Goal: Information Seeking & Learning: Check status

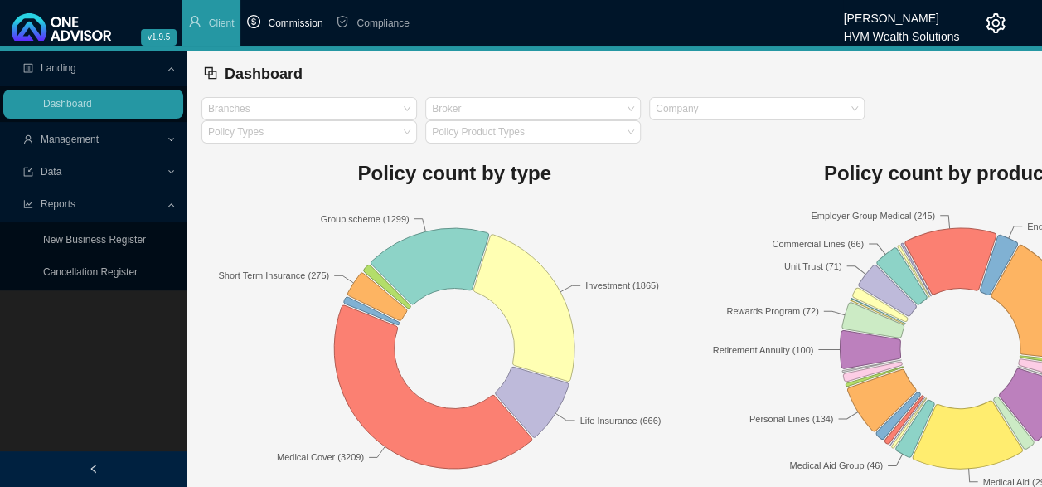
click at [300, 18] on span "Commission" at bounding box center [295, 23] width 55 height 12
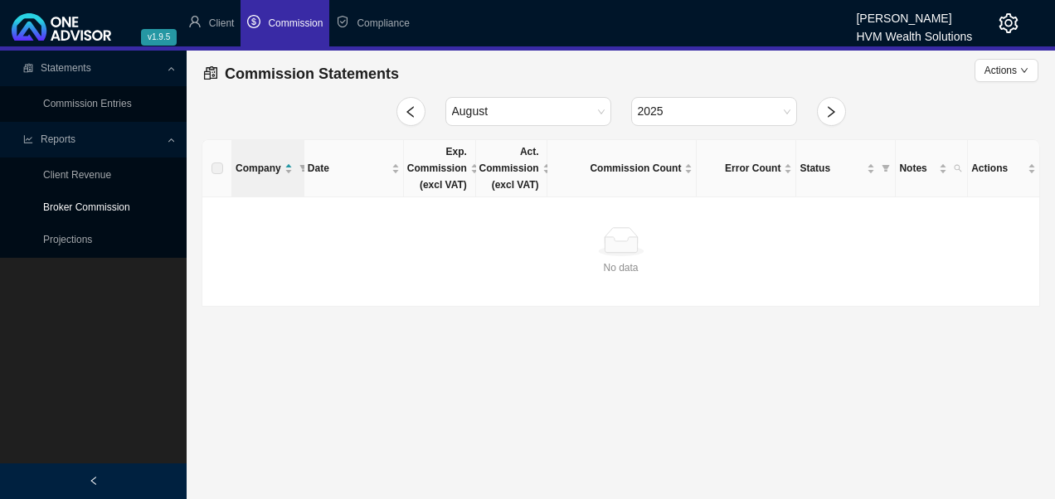
click at [99, 211] on link "Broker Commission" at bounding box center [86, 208] width 87 height 12
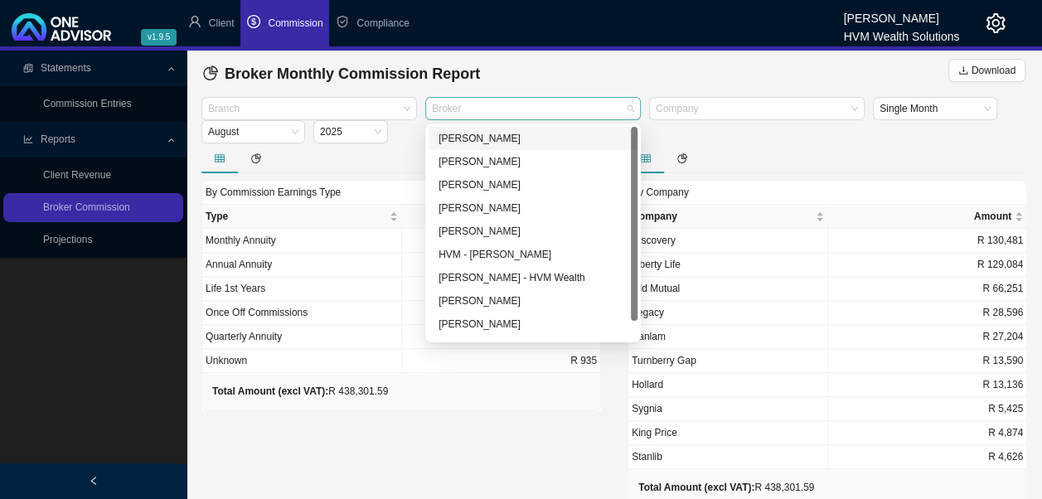
click at [577, 106] on div at bounding box center [525, 109] width 193 height 12
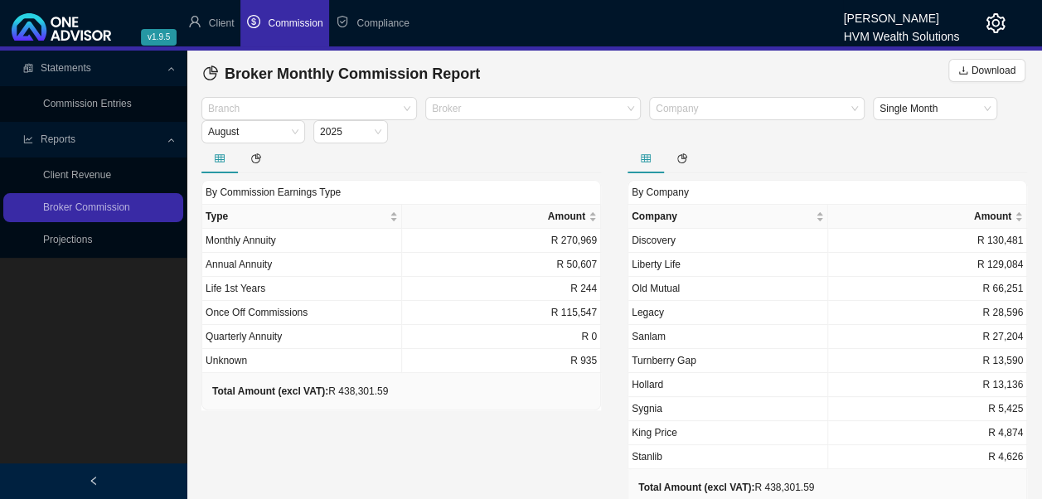
click at [663, 63] on div "Broker Monthly Commission Report Download" at bounding box center [614, 73] width 823 height 33
click at [388, 107] on div at bounding box center [301, 109] width 193 height 12
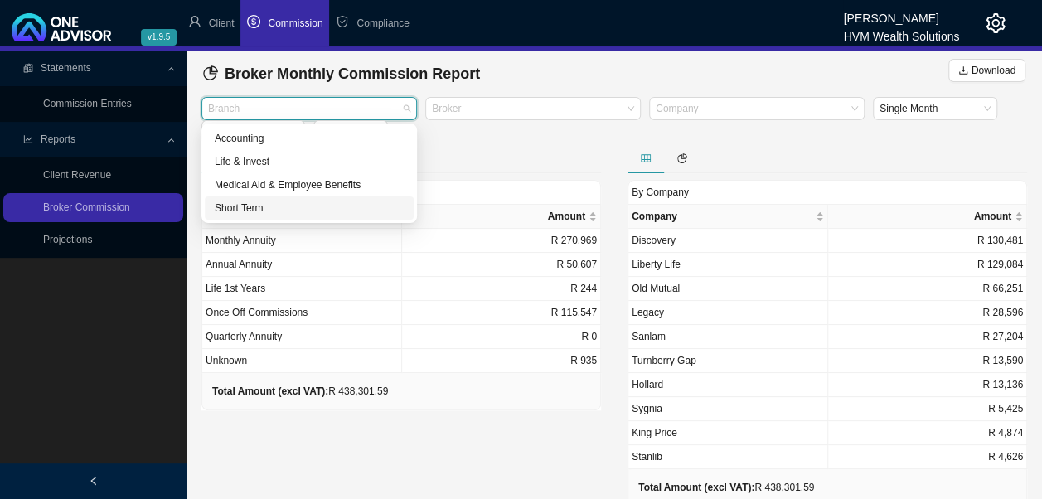
click at [254, 211] on div "Short Term" at bounding box center [309, 208] width 189 height 17
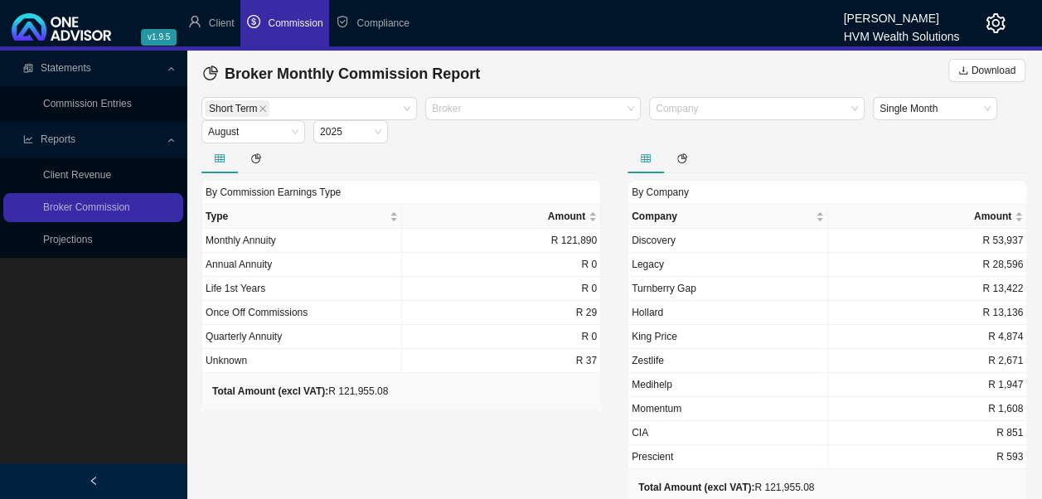
click at [498, 155] on div at bounding box center [402, 158] width 400 height 30
click at [264, 108] on icon "close" at bounding box center [263, 108] width 8 height 8
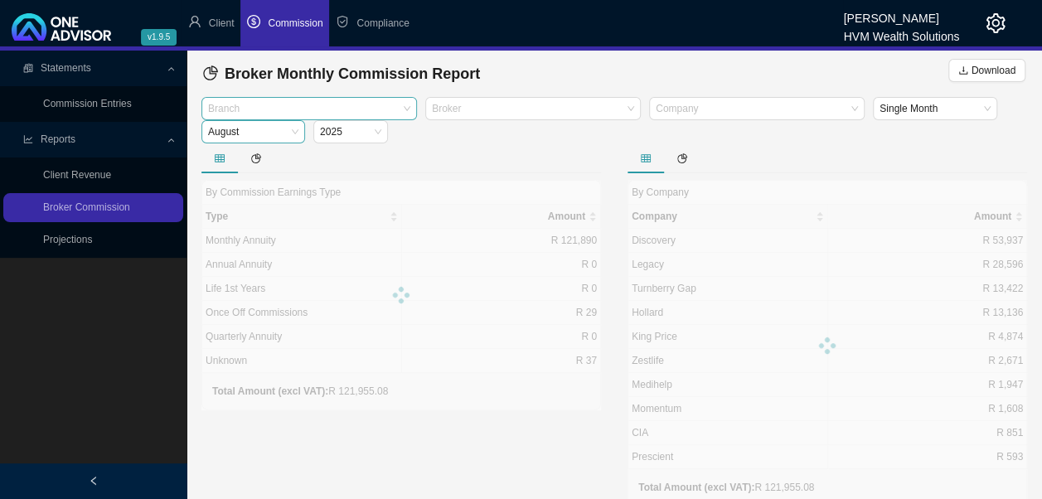
click at [289, 125] on span "August" at bounding box center [253, 132] width 90 height 22
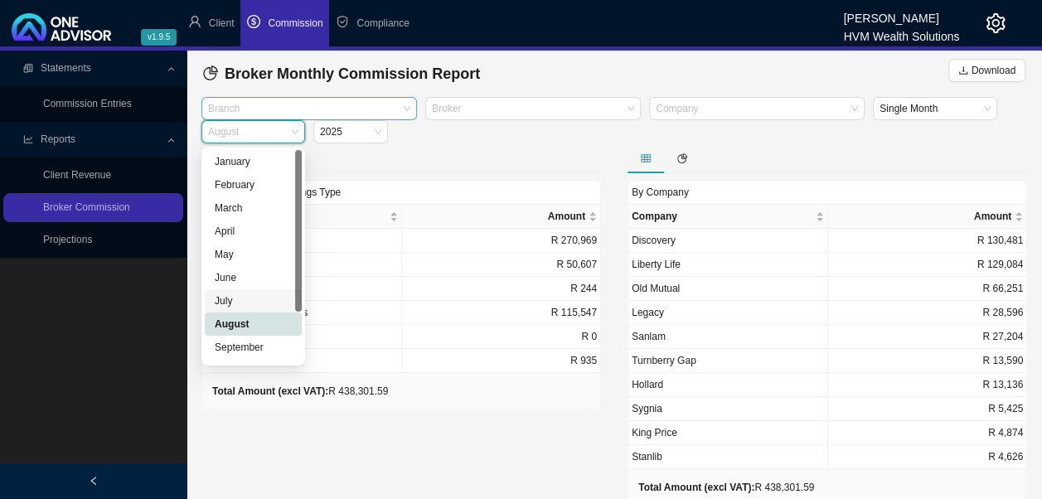
click at [249, 305] on div "July" at bounding box center [253, 301] width 77 height 17
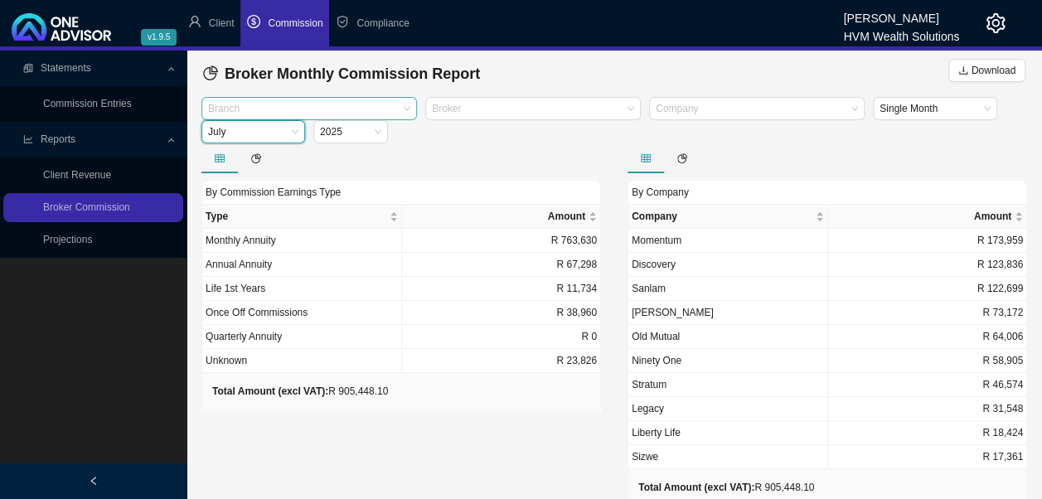
click at [380, 106] on div at bounding box center [301, 109] width 193 height 12
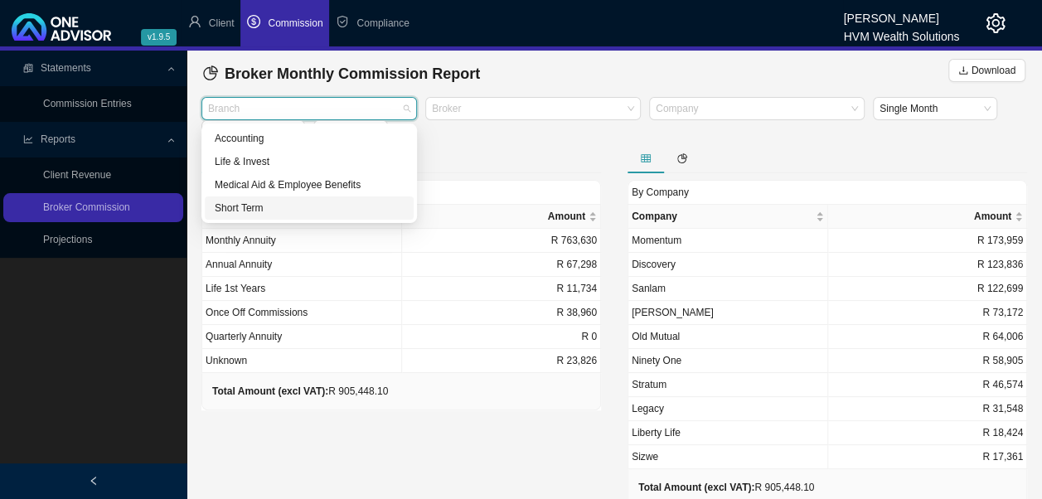
click at [271, 209] on div "Short Term" at bounding box center [309, 208] width 189 height 17
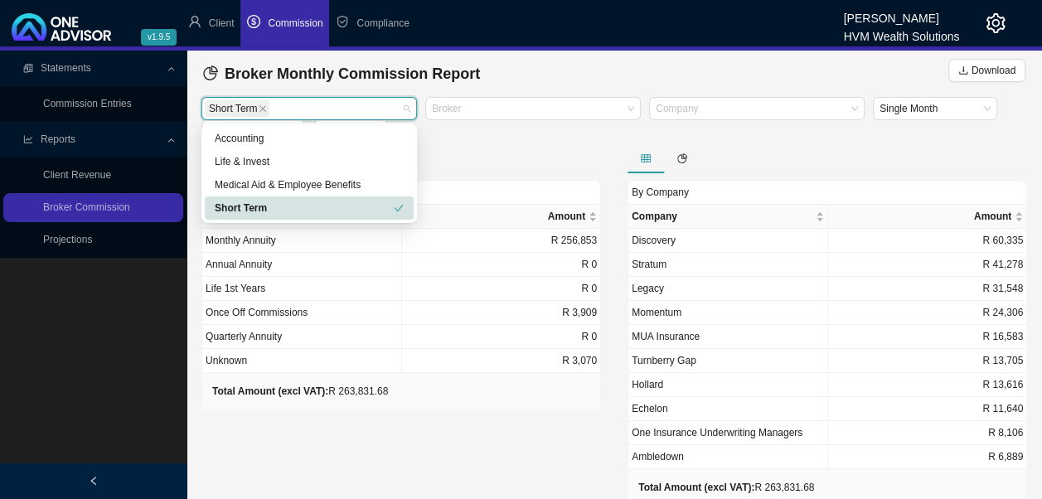
click at [260, 207] on div "Short Term" at bounding box center [304, 208] width 179 height 17
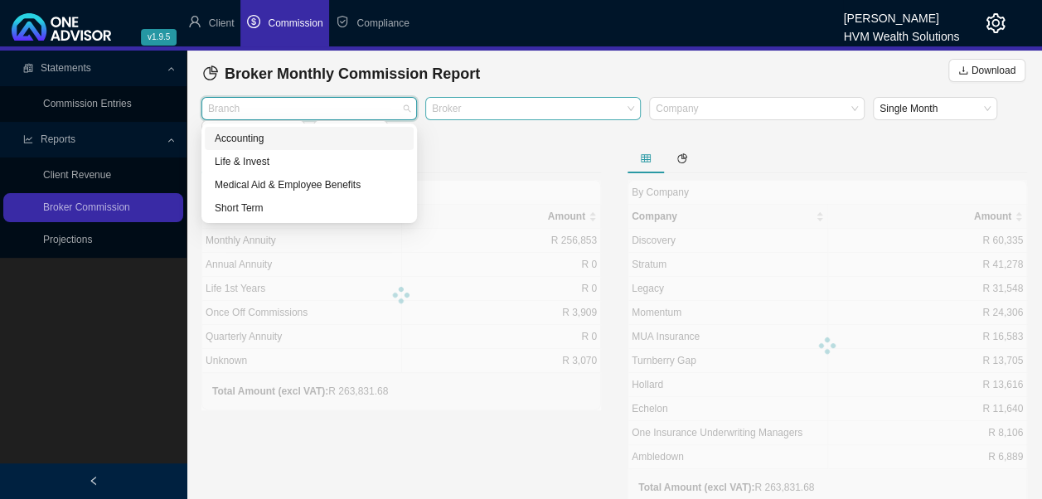
click at [522, 108] on div at bounding box center [525, 109] width 193 height 12
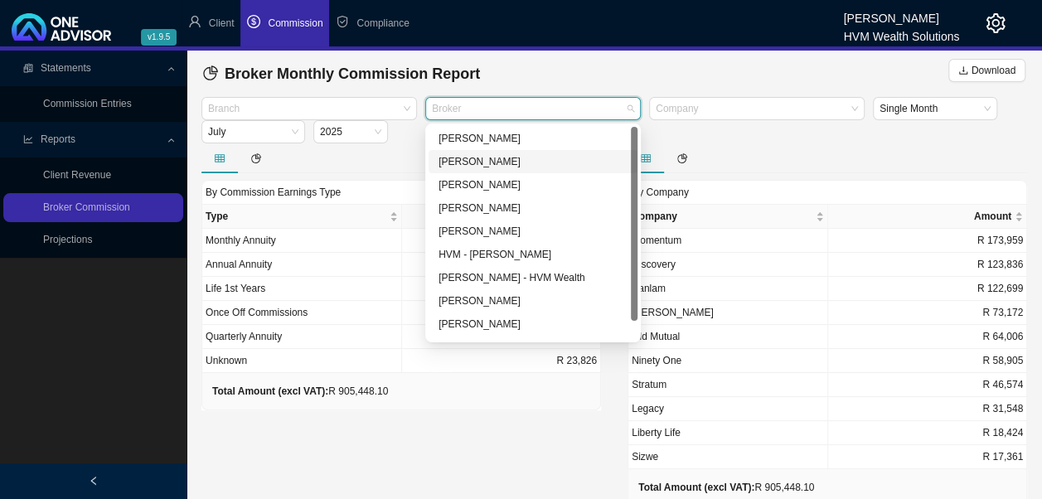
click at [509, 163] on div "[PERSON_NAME]" at bounding box center [533, 161] width 189 height 17
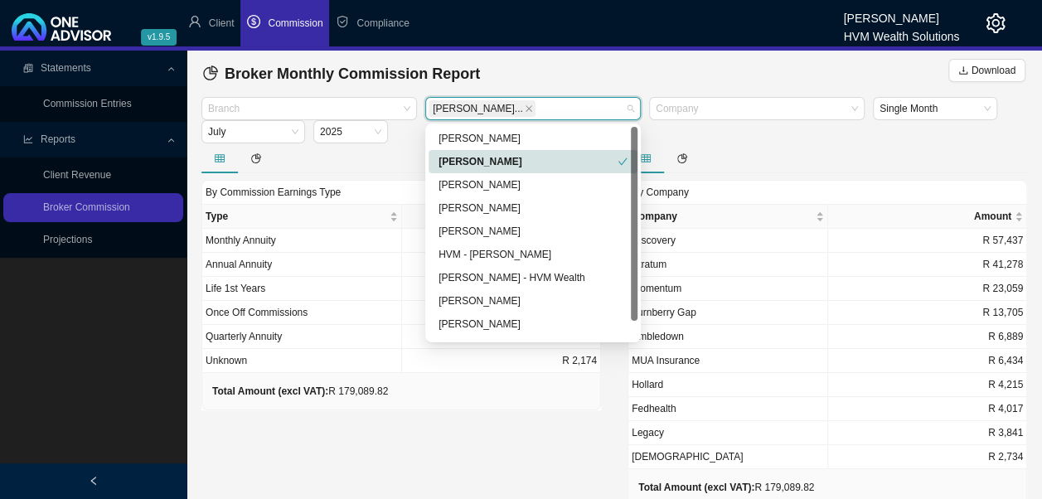
click at [509, 163] on div "[PERSON_NAME]" at bounding box center [528, 161] width 179 height 17
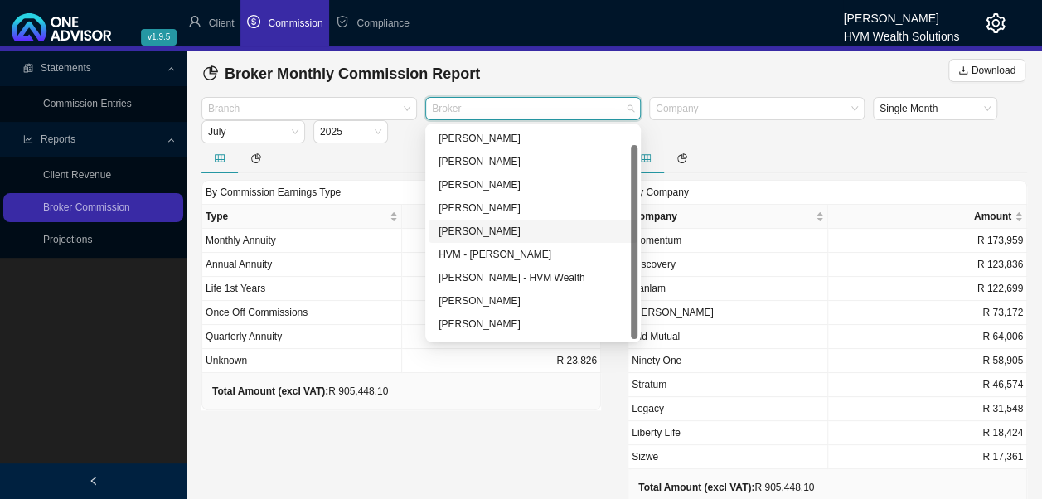
scroll to position [20, 0]
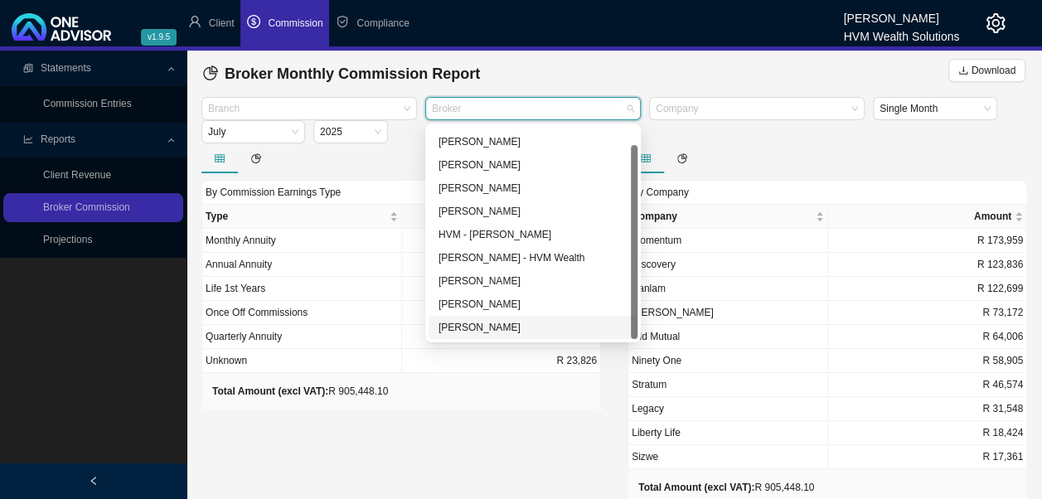
click at [498, 328] on div "[PERSON_NAME]" at bounding box center [533, 327] width 189 height 17
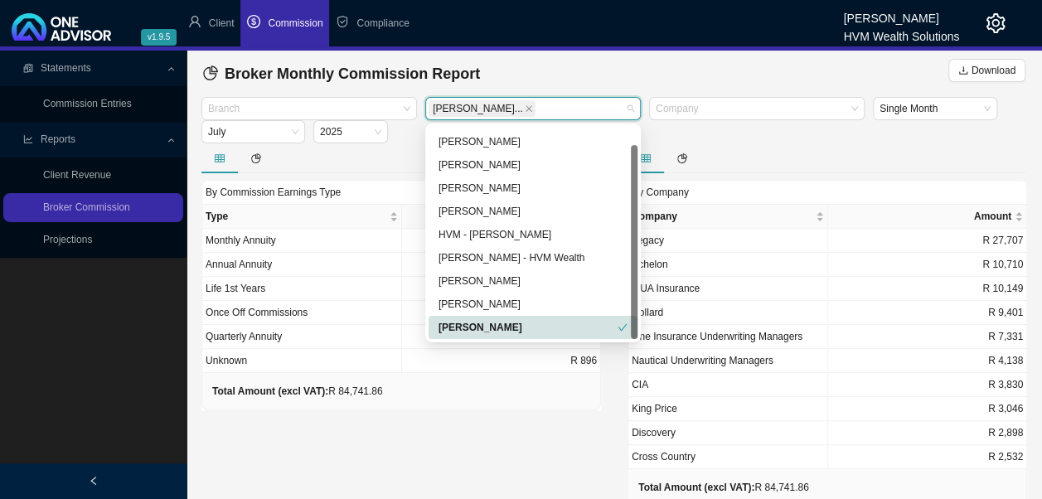
click at [451, 430] on div "By Commission Earnings Type Type Amount Monthly Annuity R 79,708 Annual Annuity…" at bounding box center [401, 340] width 426 height 394
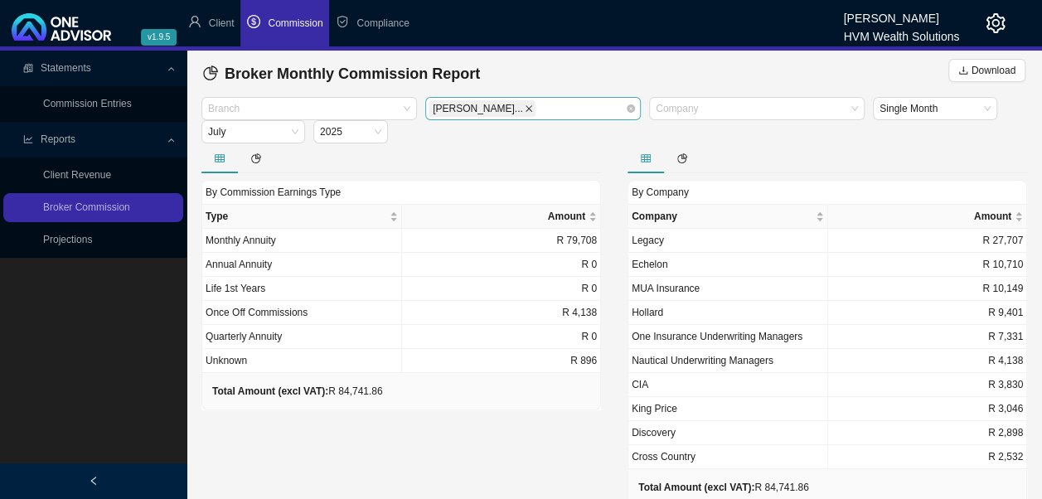
click at [525, 109] on icon "close" at bounding box center [529, 108] width 8 height 8
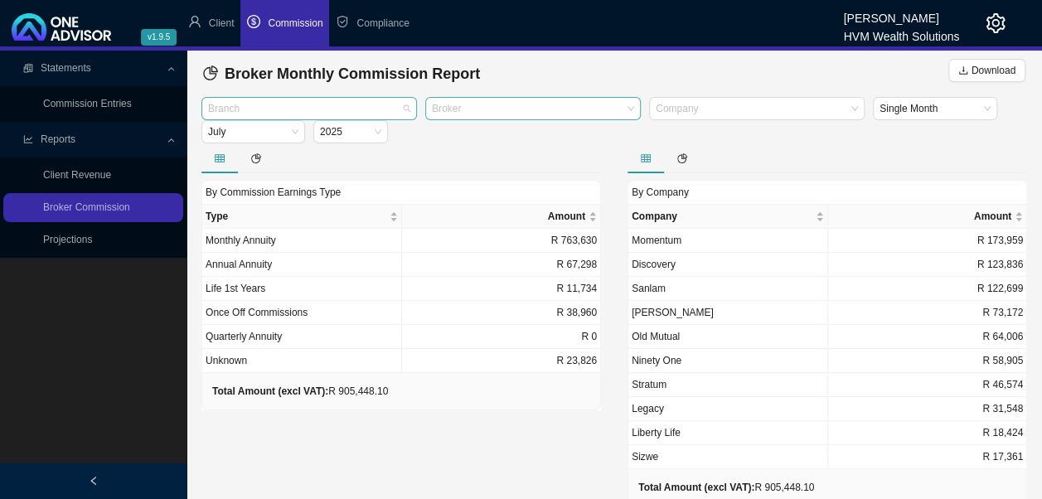
click at [401, 110] on div "Branch" at bounding box center [310, 108] width 216 height 23
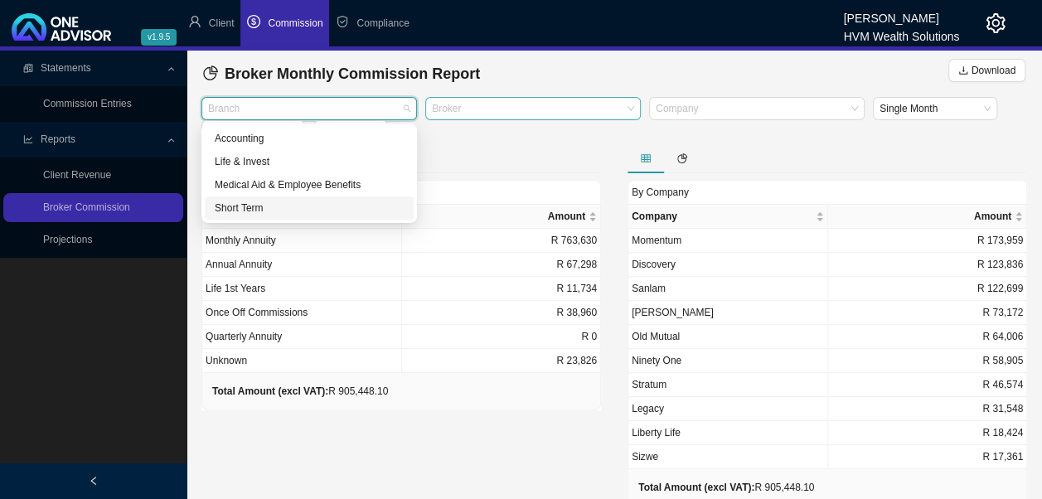
click at [270, 210] on div "Short Term" at bounding box center [309, 208] width 189 height 17
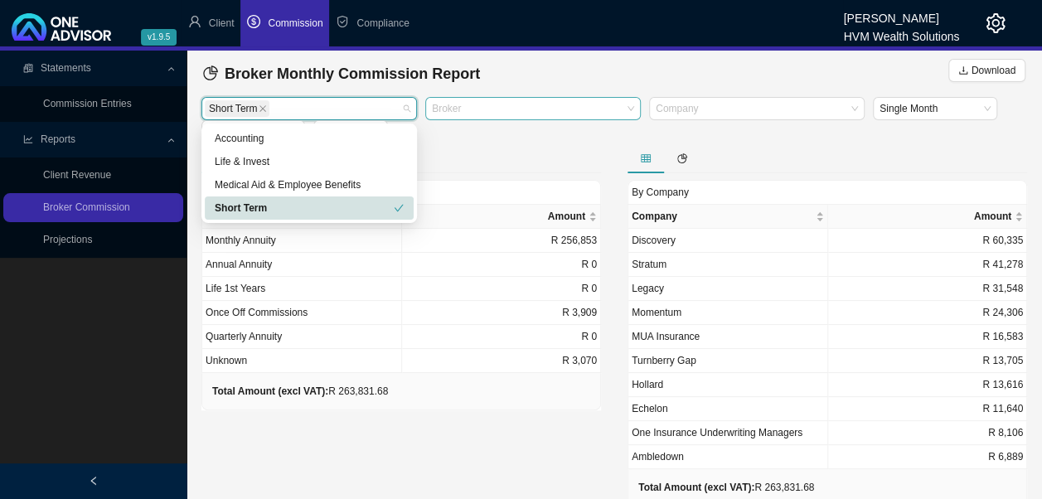
click at [518, 401] on div "Total Amount (excl VAT): R 263,831.68" at bounding box center [402, 391] width 400 height 37
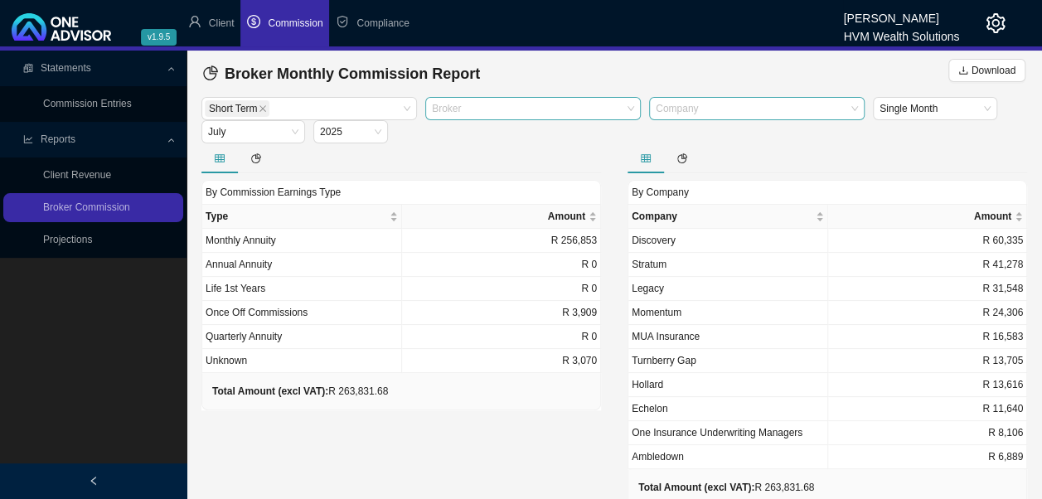
click at [741, 109] on div at bounding box center [749, 109] width 193 height 12
click at [494, 129] on div "Short Term Broker Company Single Month [DATE]" at bounding box center [614, 120] width 834 height 46
click at [557, 111] on div at bounding box center [525, 109] width 193 height 12
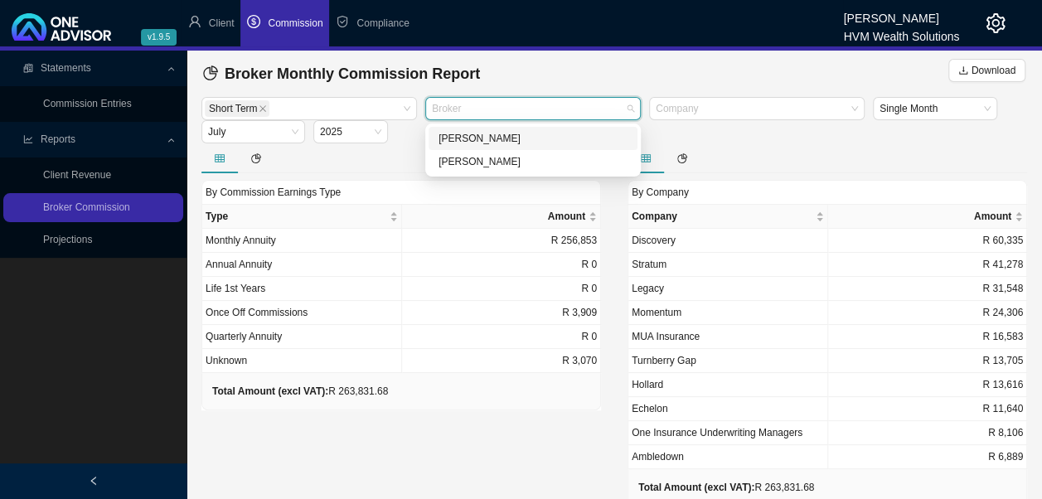
click at [511, 134] on div "[PERSON_NAME]" at bounding box center [533, 138] width 189 height 17
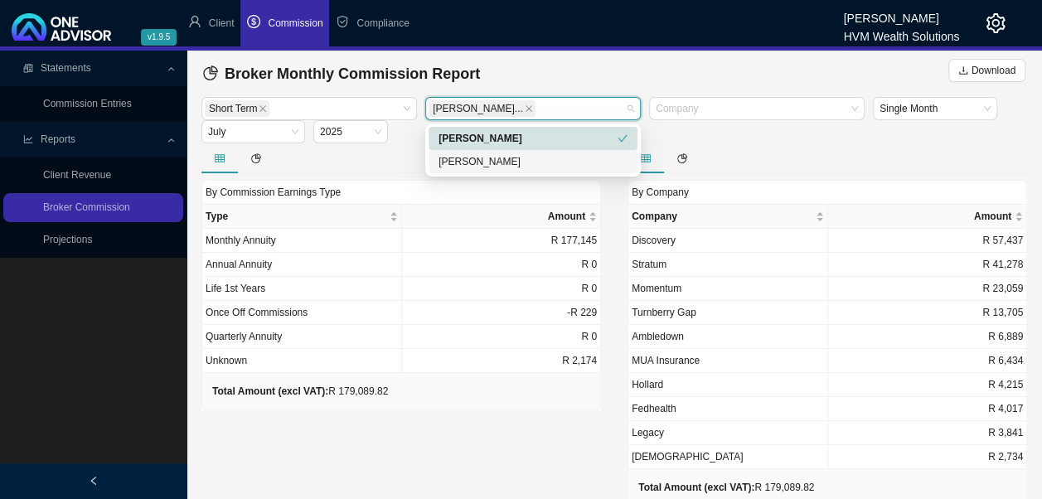
click at [542, 164] on div "[PERSON_NAME]" at bounding box center [533, 161] width 189 height 17
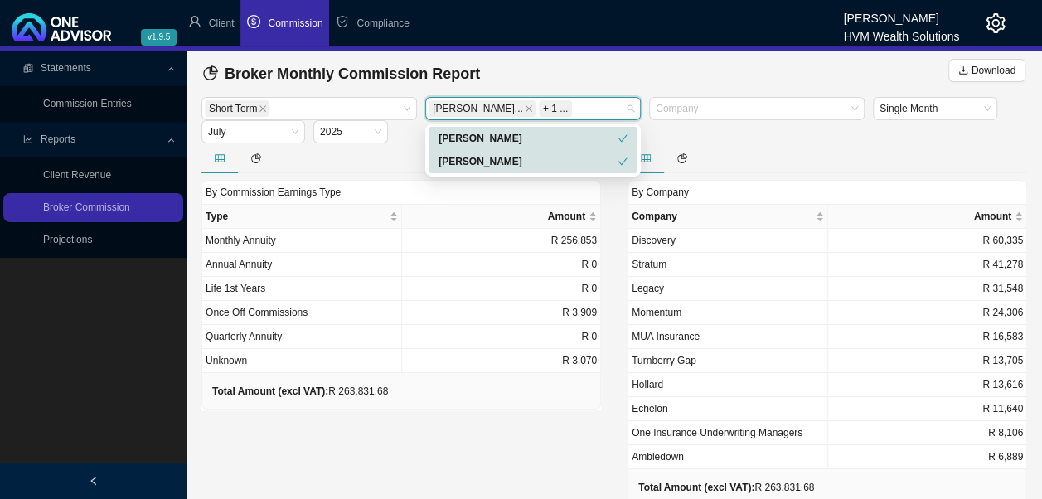
click at [386, 396] on div "Total Amount (excl VAT): R 263,831.68" at bounding box center [300, 391] width 176 height 17
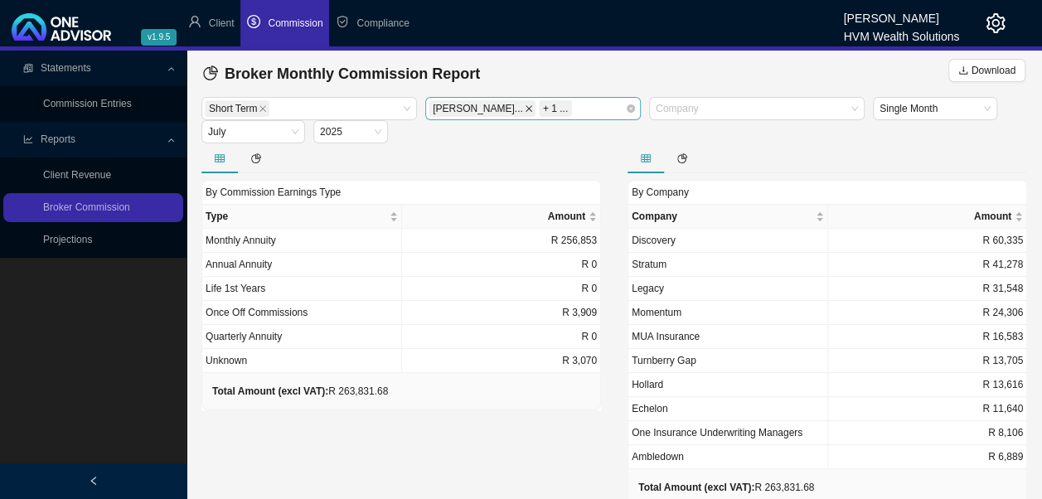
click at [525, 108] on icon "close" at bounding box center [529, 108] width 8 height 8
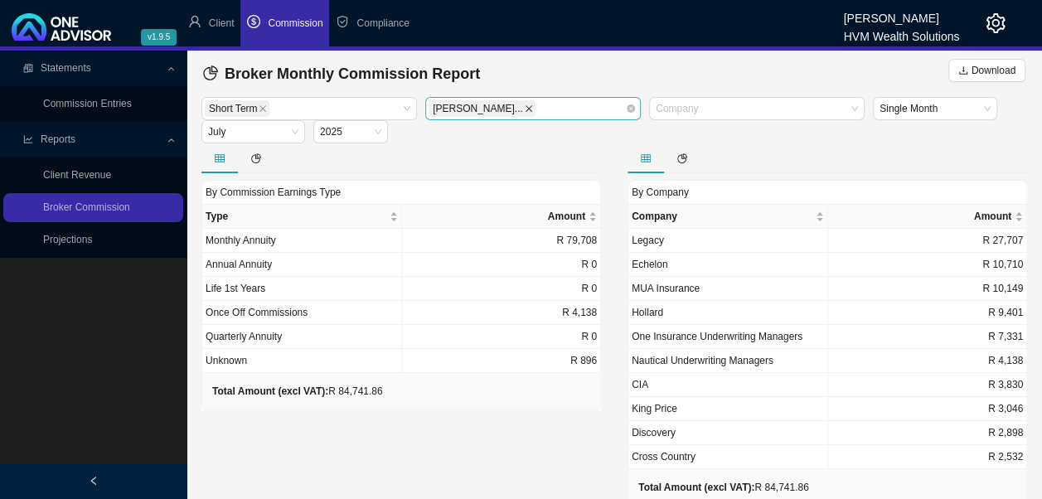
click at [525, 112] on icon "close" at bounding box center [529, 108] width 8 height 8
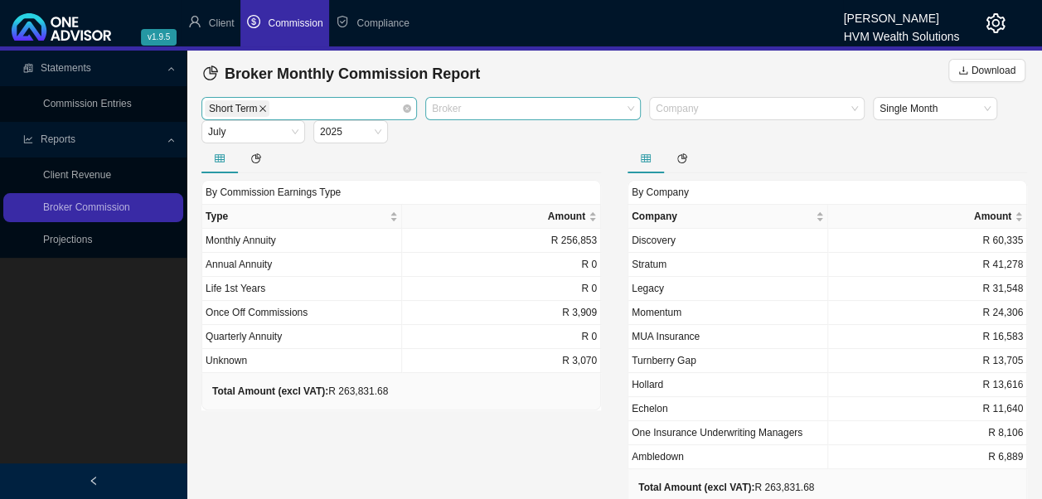
click at [263, 108] on icon "close" at bounding box center [263, 108] width 8 height 8
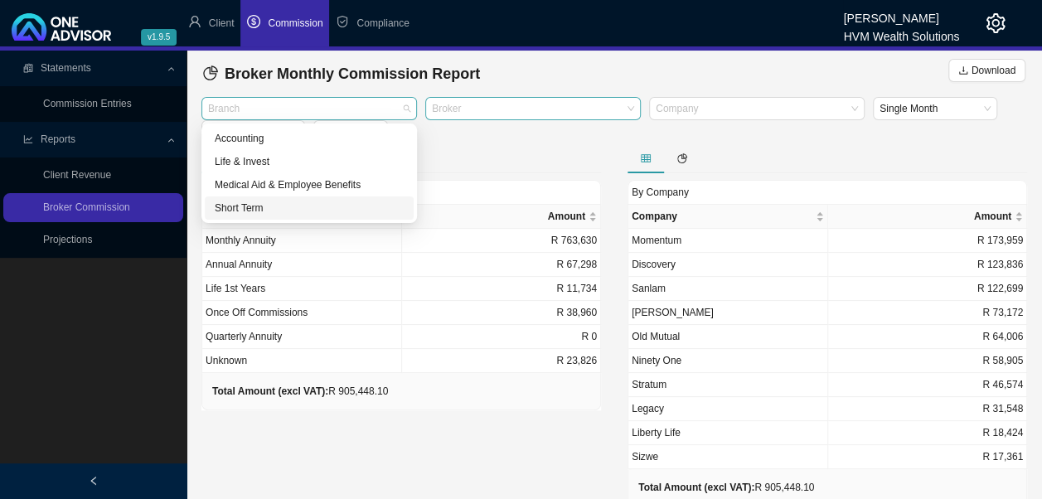
click at [406, 108] on div "Branch" at bounding box center [310, 108] width 216 height 23
click at [357, 182] on div "Medical Aid & Employee Benefits" at bounding box center [309, 185] width 189 height 17
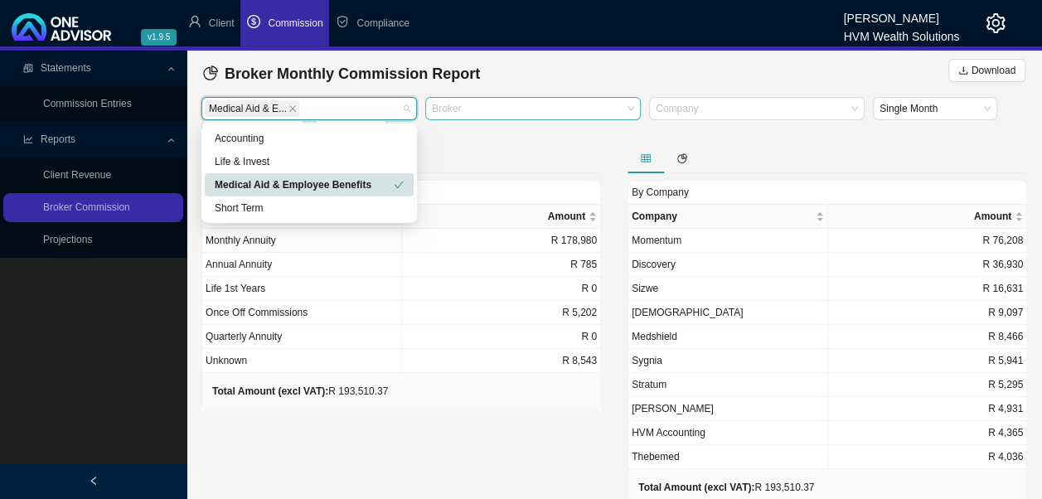
click at [357, 182] on div "Medical Aid & Employee Benefits" at bounding box center [304, 185] width 179 height 17
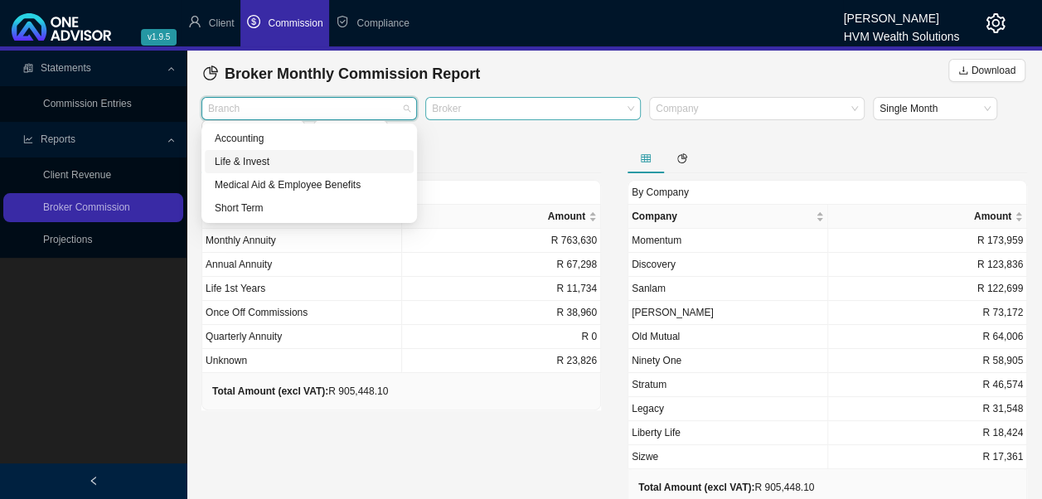
click at [297, 168] on div "Life & Invest" at bounding box center [309, 161] width 189 height 17
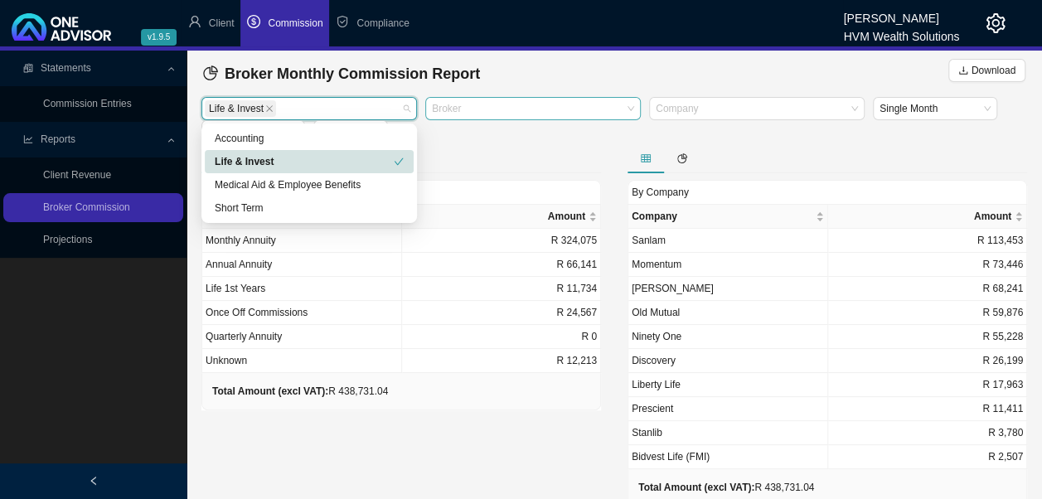
click at [297, 168] on div "Life & Invest" at bounding box center [304, 161] width 179 height 17
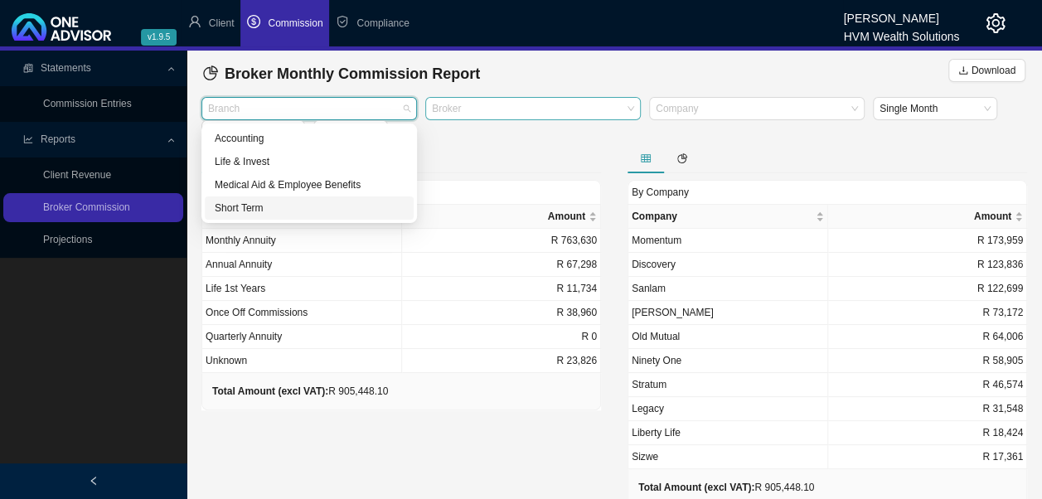
click at [309, 204] on div "Short Term" at bounding box center [309, 208] width 189 height 17
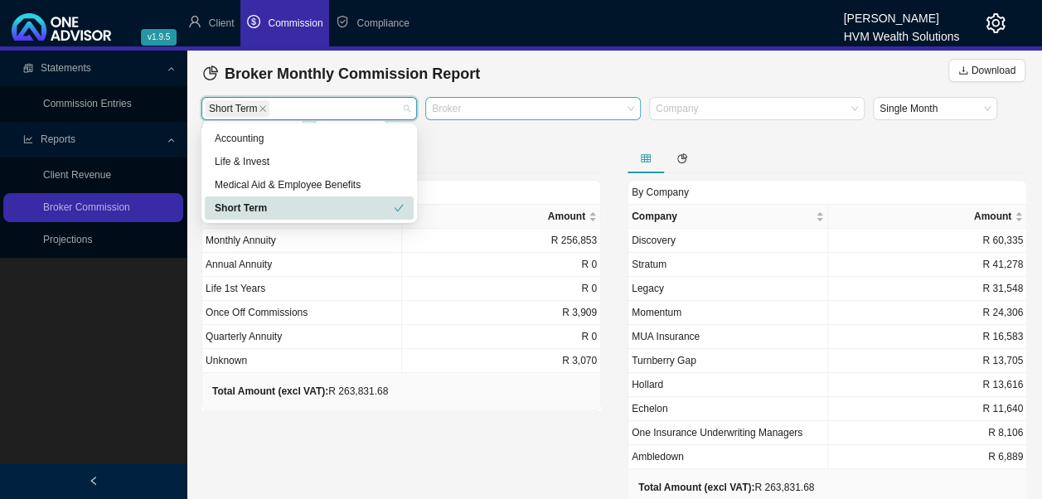
click at [416, 423] on div "By Commission Earnings Type Type Amount Monthly Annuity R 256,853 Annual Annuit…" at bounding box center [401, 340] width 426 height 394
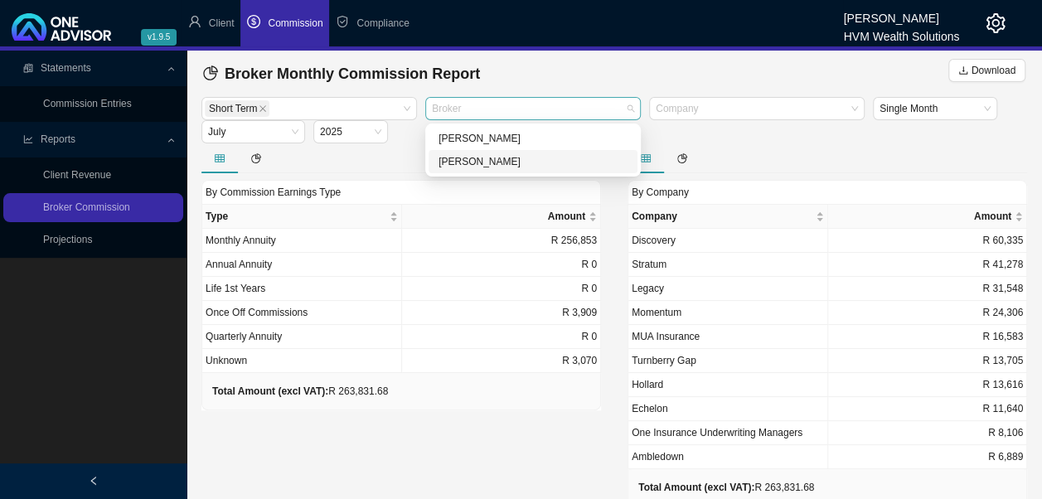
click at [526, 107] on div at bounding box center [525, 109] width 193 height 12
click at [514, 159] on div "[PERSON_NAME]" at bounding box center [533, 161] width 189 height 17
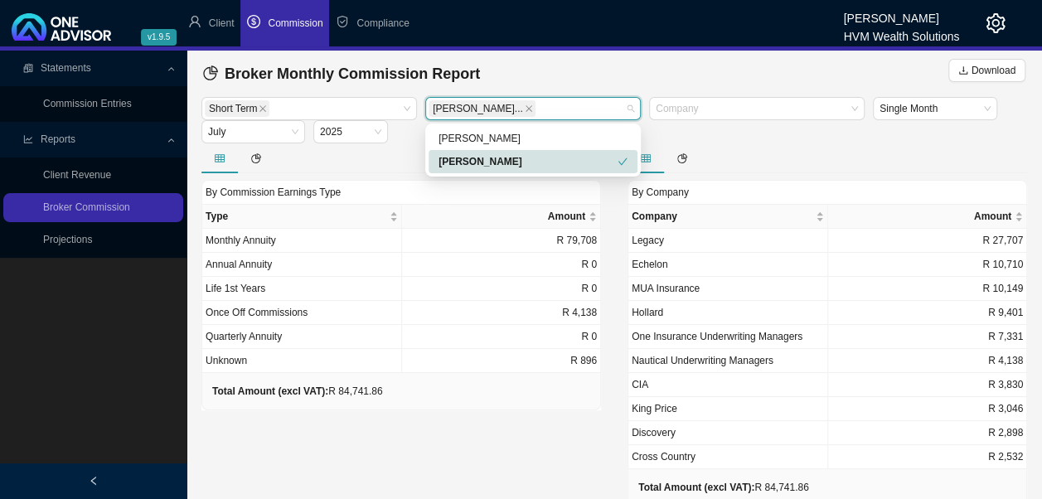
click at [496, 411] on div "By Commission Earnings Type Type Amount Monthly Annuity R 79,708 Annual Annuity…" at bounding box center [401, 340] width 426 height 394
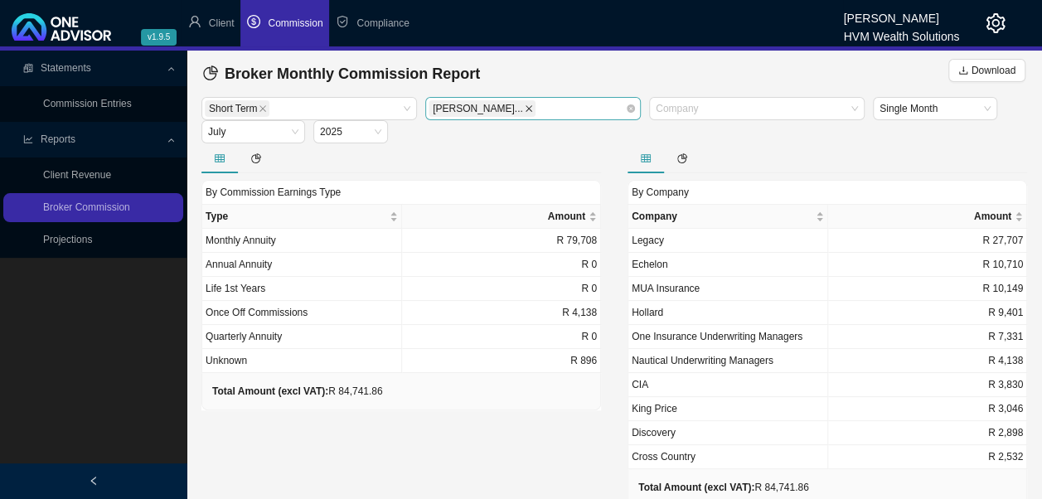
click at [526, 110] on icon "close" at bounding box center [529, 108] width 7 height 7
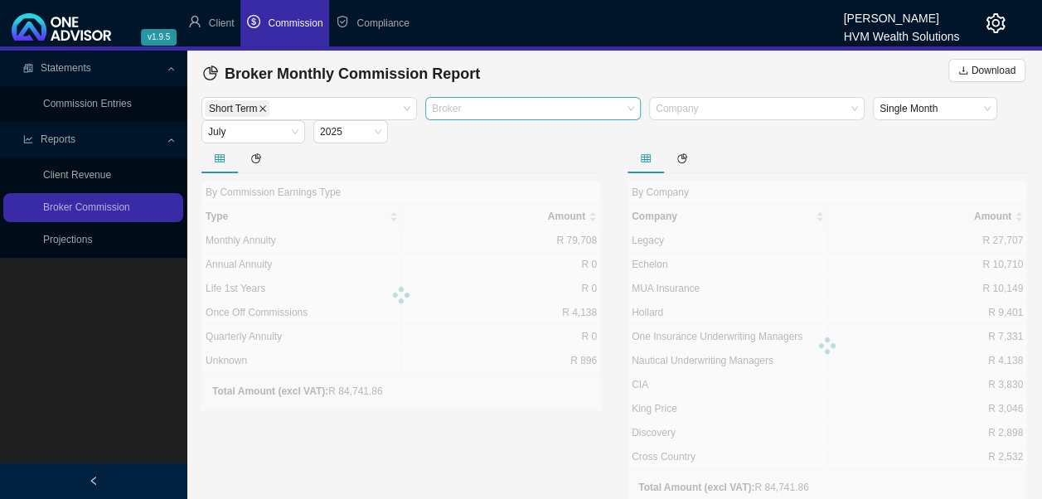
click at [262, 105] on icon "close" at bounding box center [263, 108] width 8 height 8
